Goal: Information Seeking & Learning: Check status

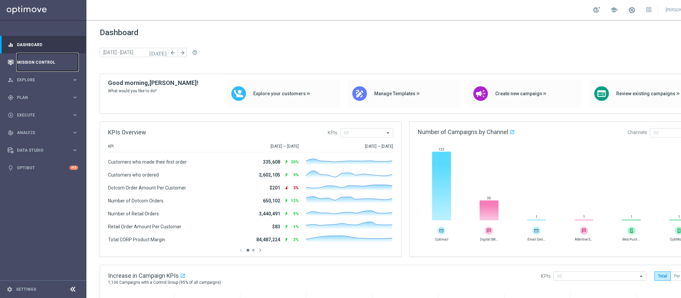
click at [25, 55] on link "Mission Control" at bounding box center [47, 63] width 61 height 18
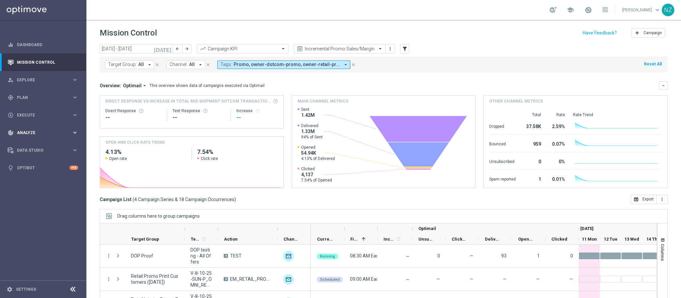
click at [40, 125] on div "track_changes Analyze keyboard_arrow_right" at bounding box center [43, 133] width 86 height 18
click at [41, 197] on span "BI Studio" at bounding box center [42, 196] width 48 height 4
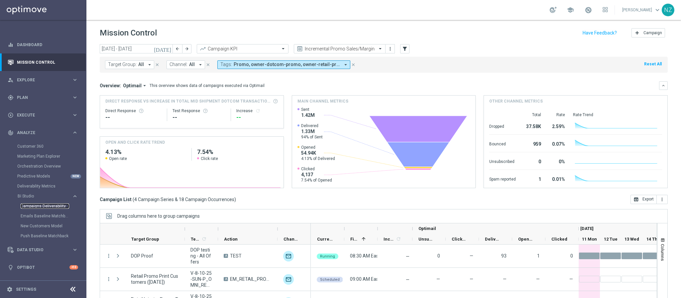
click at [42, 206] on link "Campaigns Deliverability" at bounding box center [45, 206] width 49 height 5
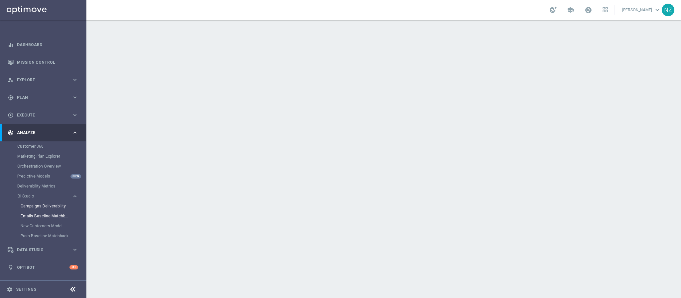
click at [40, 218] on link "Emails Baseline Matchback" at bounding box center [45, 216] width 49 height 5
click at [44, 208] on link "Campaigns Deliverability" at bounding box center [45, 206] width 49 height 5
click at [38, 59] on link "Mission Control" at bounding box center [47, 63] width 61 height 18
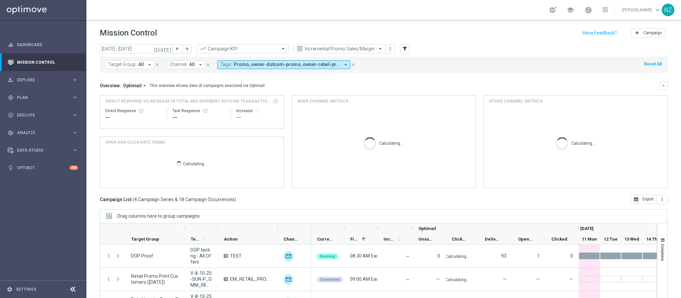
click at [169, 46] on icon "[DATE]" at bounding box center [163, 49] width 18 height 6
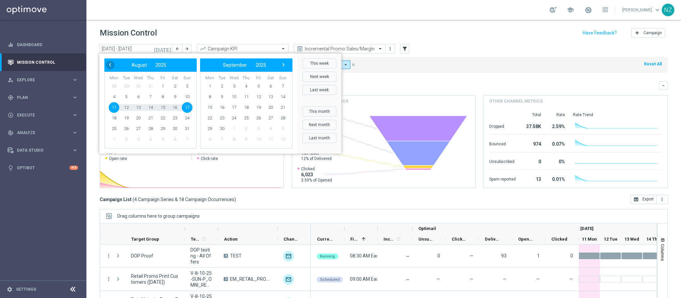
click at [108, 65] on span "‹" at bounding box center [110, 64] width 9 height 9
click at [111, 118] on span "21" at bounding box center [114, 118] width 11 height 11
click at [281, 84] on span "3" at bounding box center [283, 86] width 11 height 11
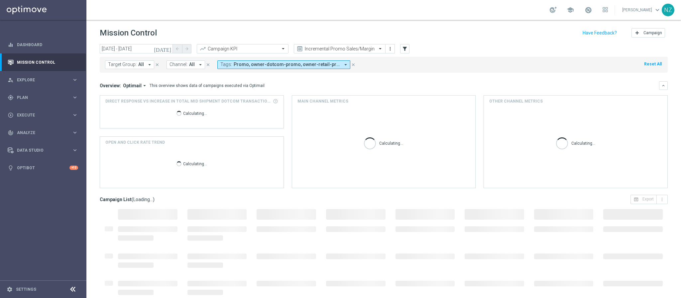
type input "[DATE] - [DATE]"
click at [259, 47] on input "text" at bounding box center [235, 49] width 71 height 6
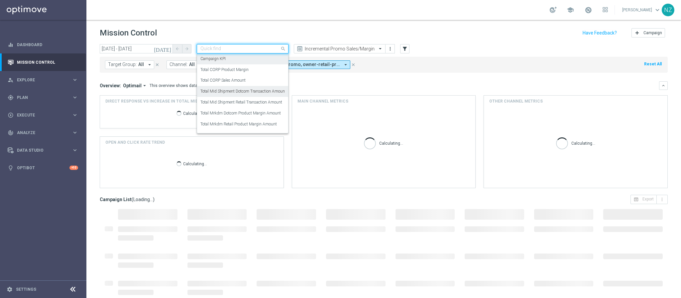
click at [237, 92] on label "Total Mid Shipment Dotcom Transaction Amount" at bounding box center [243, 92] width 86 height 6
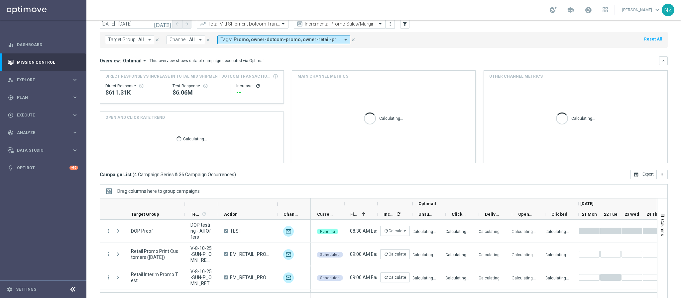
scroll to position [34, 0]
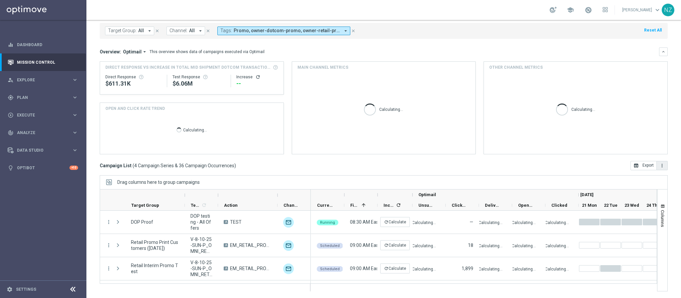
click at [659, 166] on icon "more_vert" at bounding box center [661, 165] width 5 height 5
click at [633, 178] on span "Export with occurrences" at bounding box center [640, 177] width 45 height 5
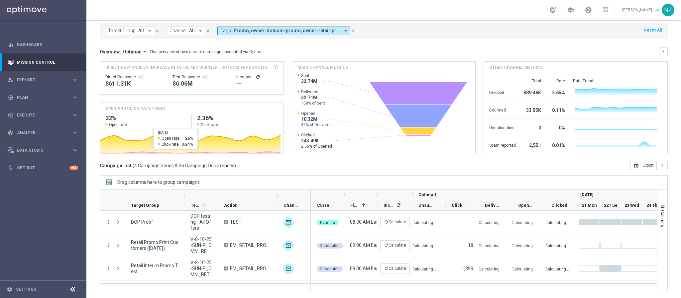
scroll to position [0, 0]
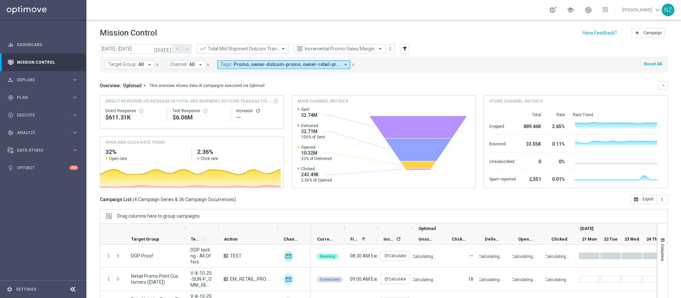
click at [256, 46] on input "text" at bounding box center [235, 49] width 71 height 6
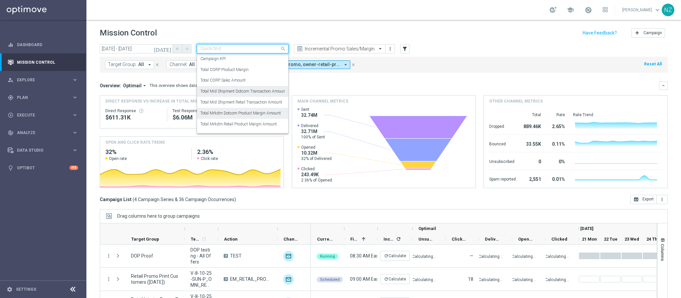
click at [240, 112] on label "Total Mrkdm Dotcom Product Margin Amount" at bounding box center [240, 114] width 80 height 6
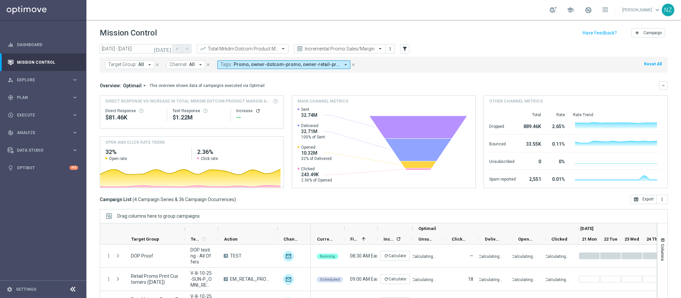
click at [427, 74] on mini-dashboard "Overview: Optimail arrow_drop_down This overview shows data of campaigns execut…" at bounding box center [384, 134] width 568 height 122
click at [657, 203] on button "more_vert" at bounding box center [662, 199] width 11 height 9
click at [639, 213] on span "Export with occurrences" at bounding box center [640, 211] width 45 height 5
click at [231, 49] on input "text" at bounding box center [235, 49] width 71 height 6
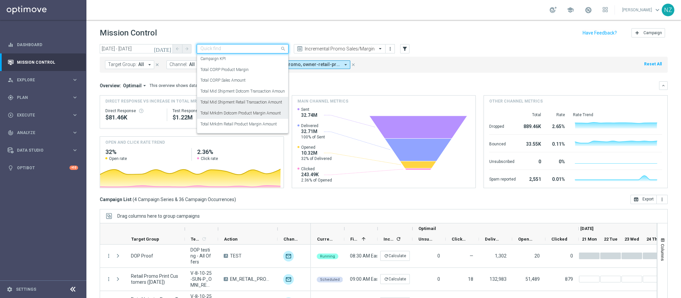
click at [239, 103] on label "Total Mid Shipment Retail Transaction Amount" at bounding box center [241, 103] width 82 height 6
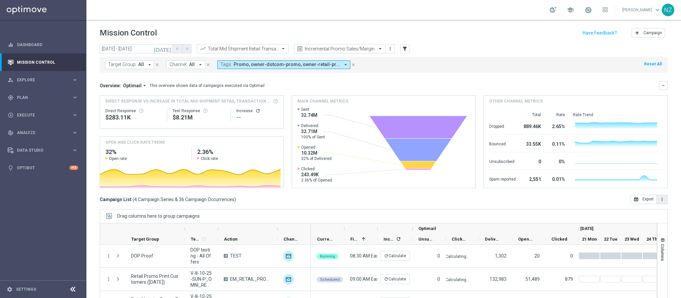
click at [659, 200] on icon "more_vert" at bounding box center [661, 199] width 5 height 5
click at [642, 213] on span "Export with occurrences" at bounding box center [640, 211] width 45 height 5
click at [258, 49] on input "text" at bounding box center [235, 49] width 71 height 6
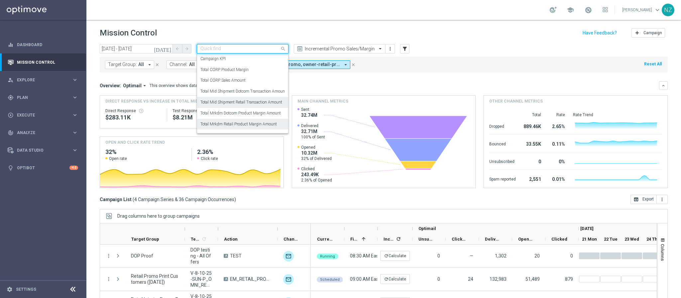
click at [258, 123] on label "Total Mrkdm Retail Product Margin Amount" at bounding box center [238, 125] width 76 height 6
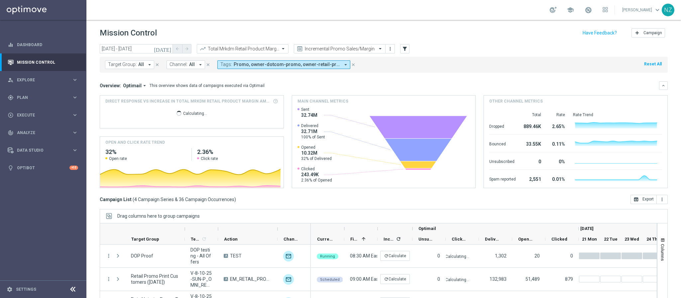
click at [452, 59] on div "Target Group: All arrow_drop_down close Channel: All arrow_drop_down close Tags…" at bounding box center [384, 65] width 568 height 16
click at [659, 202] on icon "more_vert" at bounding box center [661, 199] width 5 height 5
click at [653, 211] on span "Export with occurrences" at bounding box center [640, 211] width 45 height 5
click at [243, 49] on input "text" at bounding box center [235, 49] width 71 height 6
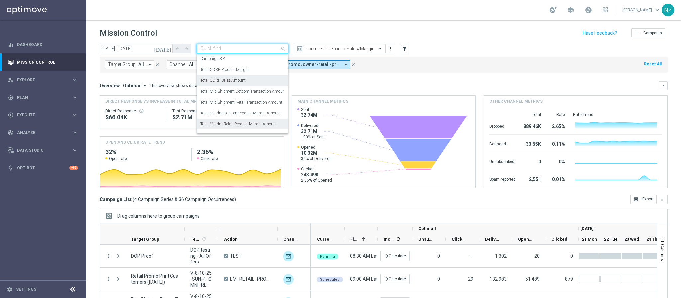
click at [248, 79] on div "Total CORP Sales Amount" at bounding box center [242, 80] width 84 height 11
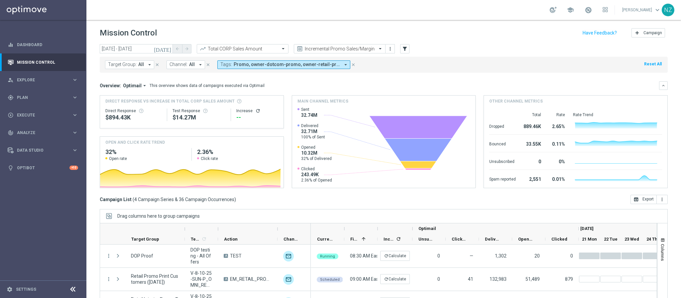
click at [458, 76] on mini-dashboard "Overview: Optimail arrow_drop_down This overview shows data of campaigns execut…" at bounding box center [384, 134] width 568 height 122
click at [659, 200] on icon "more_vert" at bounding box center [661, 199] width 5 height 5
click at [648, 213] on span "Export with occurrences" at bounding box center [640, 211] width 45 height 5
click at [231, 47] on input "text" at bounding box center [235, 49] width 71 height 6
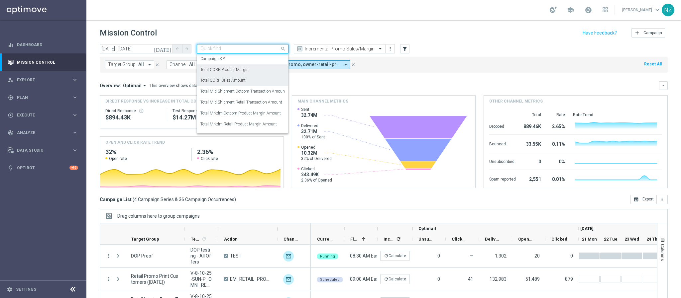
click at [234, 69] on label "Total CORP Product Margin" at bounding box center [224, 70] width 48 height 6
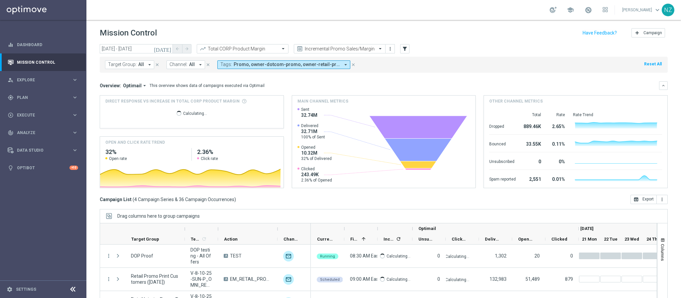
click at [518, 70] on div "Target Group: All arrow_drop_down close Channel: All arrow_drop_down close Tags…" at bounding box center [384, 65] width 568 height 16
click at [659, 202] on icon "more_vert" at bounding box center [661, 199] width 5 height 5
click at [635, 214] on span "Export with occurrences" at bounding box center [640, 211] width 45 height 5
click at [35, 135] on div "track_changes Analyze" at bounding box center [40, 133] width 64 height 6
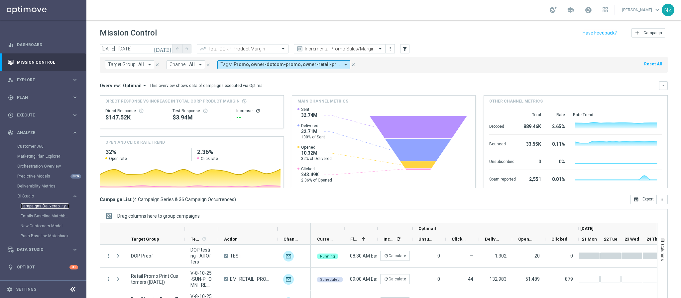
click at [35, 207] on link "Campaigns Deliverability" at bounding box center [45, 206] width 49 height 5
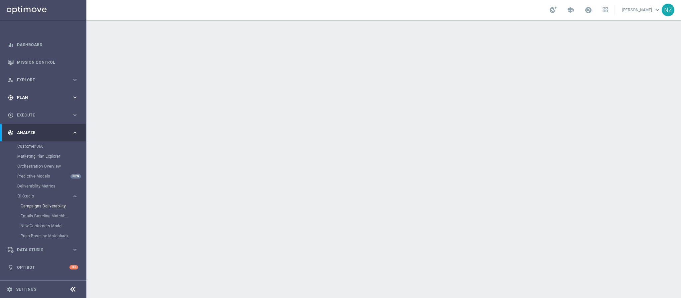
click at [40, 90] on div "gps_fixed Plan keyboard_arrow_right" at bounding box center [43, 98] width 86 height 18
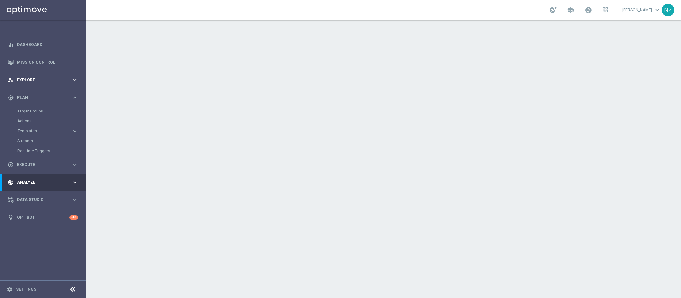
click at [40, 73] on div "person_search Explore keyboard_arrow_right" at bounding box center [43, 80] width 86 height 18
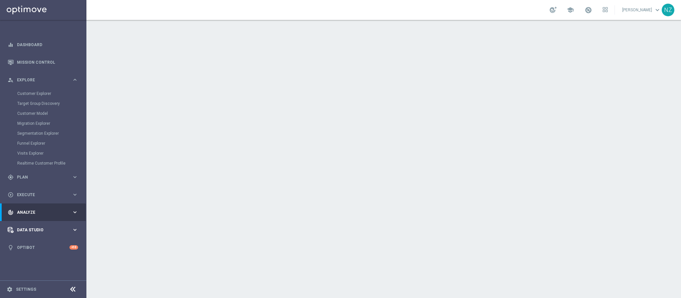
click at [35, 229] on span "Data Studio" at bounding box center [44, 230] width 55 height 4
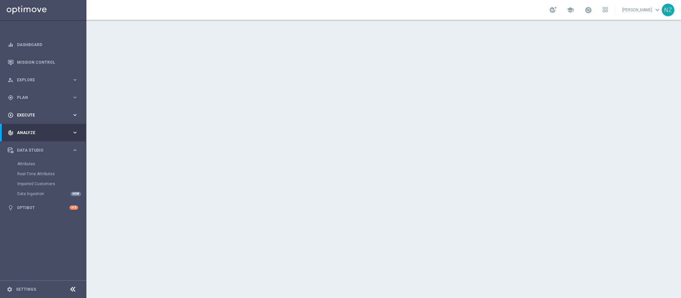
click at [40, 118] on div "play_circle_outline Execute" at bounding box center [40, 115] width 64 height 6
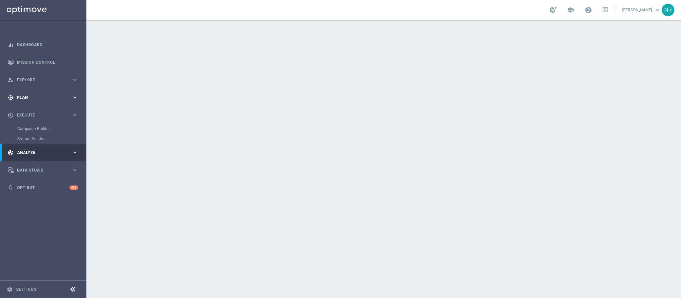
click at [39, 98] on span "Plan" at bounding box center [44, 98] width 55 height 4
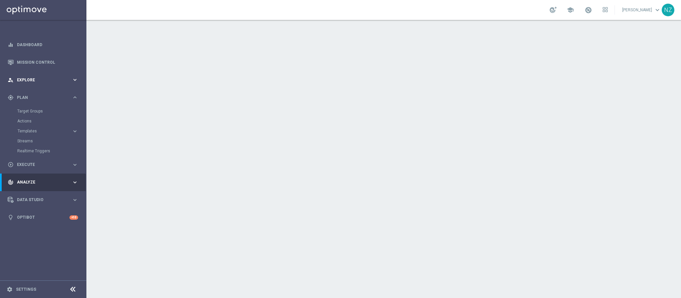
click at [40, 77] on div "person_search Explore" at bounding box center [40, 80] width 64 height 6
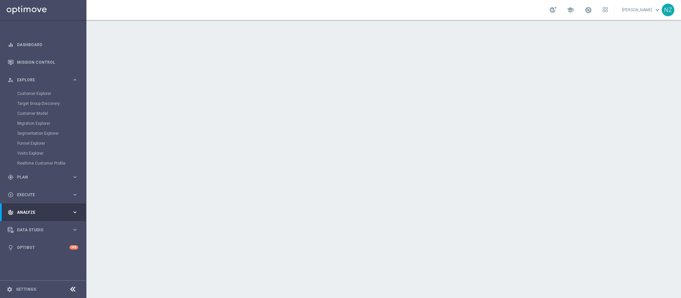
click at [41, 212] on span "Analyze" at bounding box center [44, 213] width 55 height 4
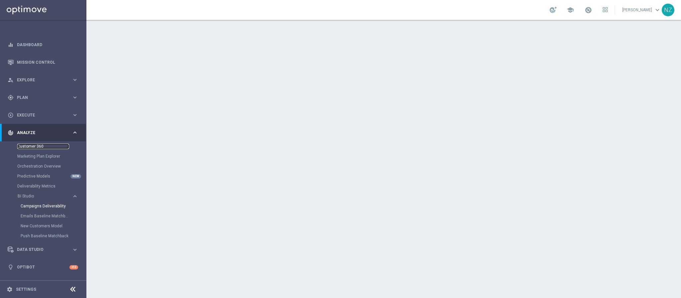
click at [35, 146] on link "Customer 360" at bounding box center [43, 146] width 52 height 5
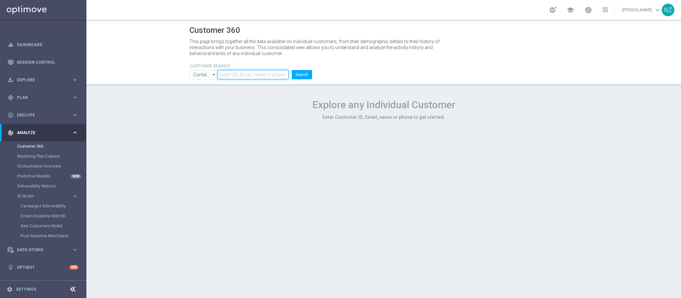
click at [229, 76] on input "text" at bounding box center [253, 74] width 71 height 9
drag, startPoint x: 96, startPoint y: 184, endPoint x: 136, endPoint y: 118, distance: 77.8
click at [96, 184] on div "Customer 360 This page brings together all the data available on individual cus…" at bounding box center [383, 159] width 595 height 279
click at [247, 72] on input "text" at bounding box center [253, 74] width 71 height 9
paste input "3104906733"
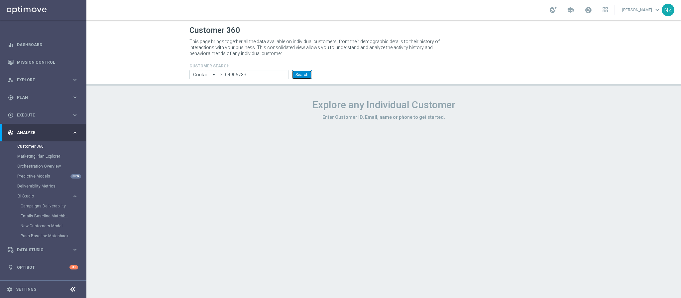
click at [309, 75] on button "Search" at bounding box center [302, 74] width 20 height 9
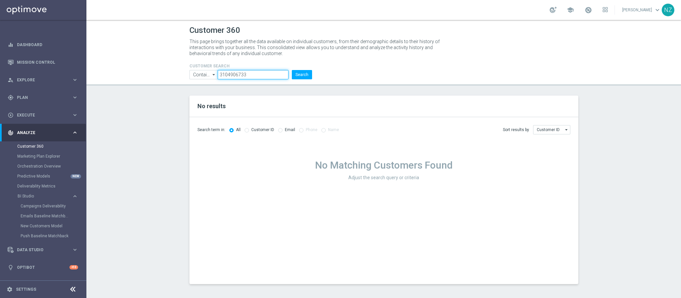
click at [249, 75] on input "3104906733" at bounding box center [253, 74] width 71 height 9
click at [218, 75] on input "3104906733" at bounding box center [253, 74] width 71 height 9
type input "13104906733"
click at [292, 70] on button "Search" at bounding box center [302, 74] width 20 height 9
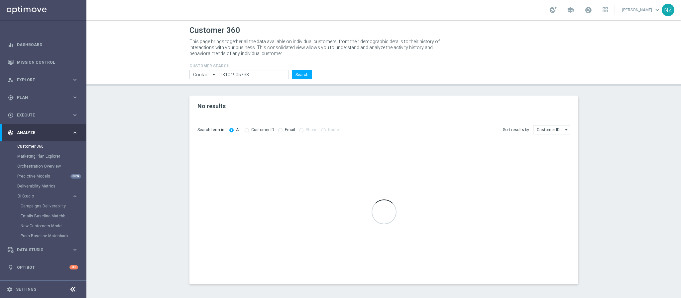
click at [136, 143] on section "No results Search term in: All Customer ID Email Phone Name Sort results by" at bounding box center [383, 190] width 595 height 189
click at [34, 61] on link "Mission Control" at bounding box center [47, 63] width 61 height 18
